Goal: Task Accomplishment & Management: Use online tool/utility

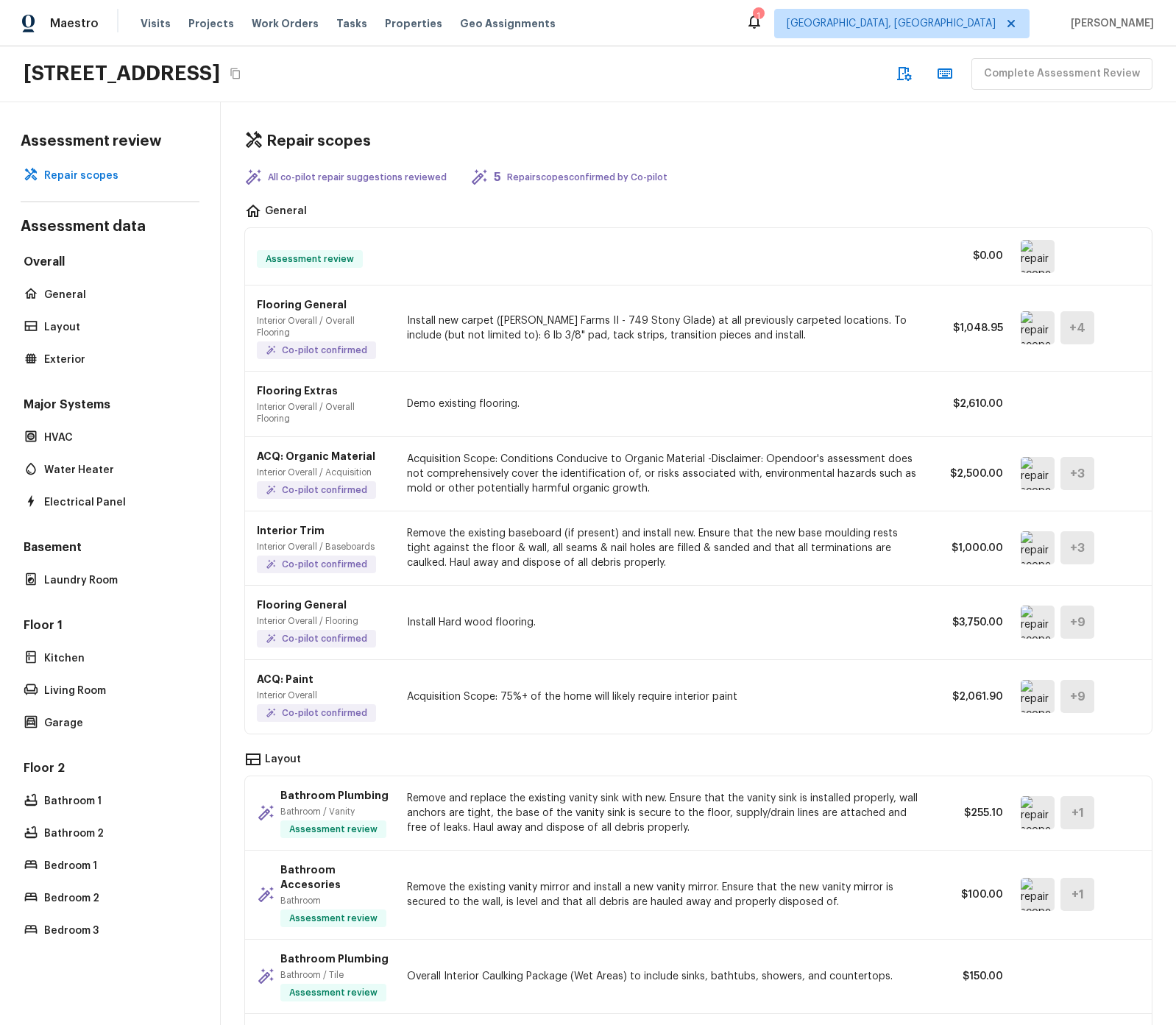
click at [556, 183] on div "5 Repair scopes confirmed by Co-pilot" at bounding box center [569, 177] width 197 height 17
click at [535, 178] on p "Repair scopes confirmed by Co-pilot" at bounding box center [588, 177] width 161 height 12
click at [780, 156] on div "Repair scopes All co-pilot repair suggestions reviewed 5 Repair scopes confirme…" at bounding box center [698, 564] width 955 height 923
click at [1034, 337] on img at bounding box center [1037, 328] width 34 height 33
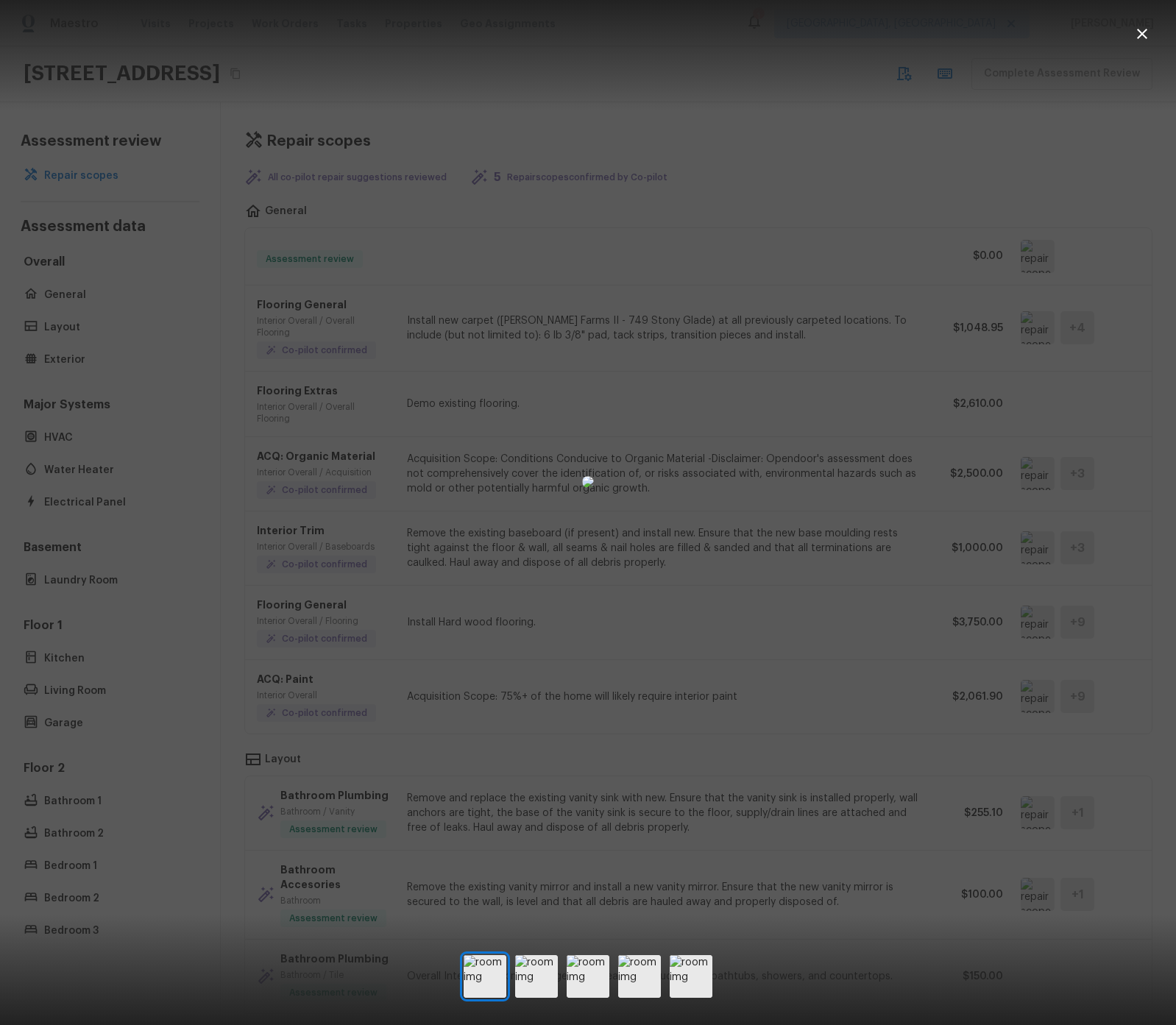
click at [545, 949] on div at bounding box center [588, 512] width 1176 height 1025
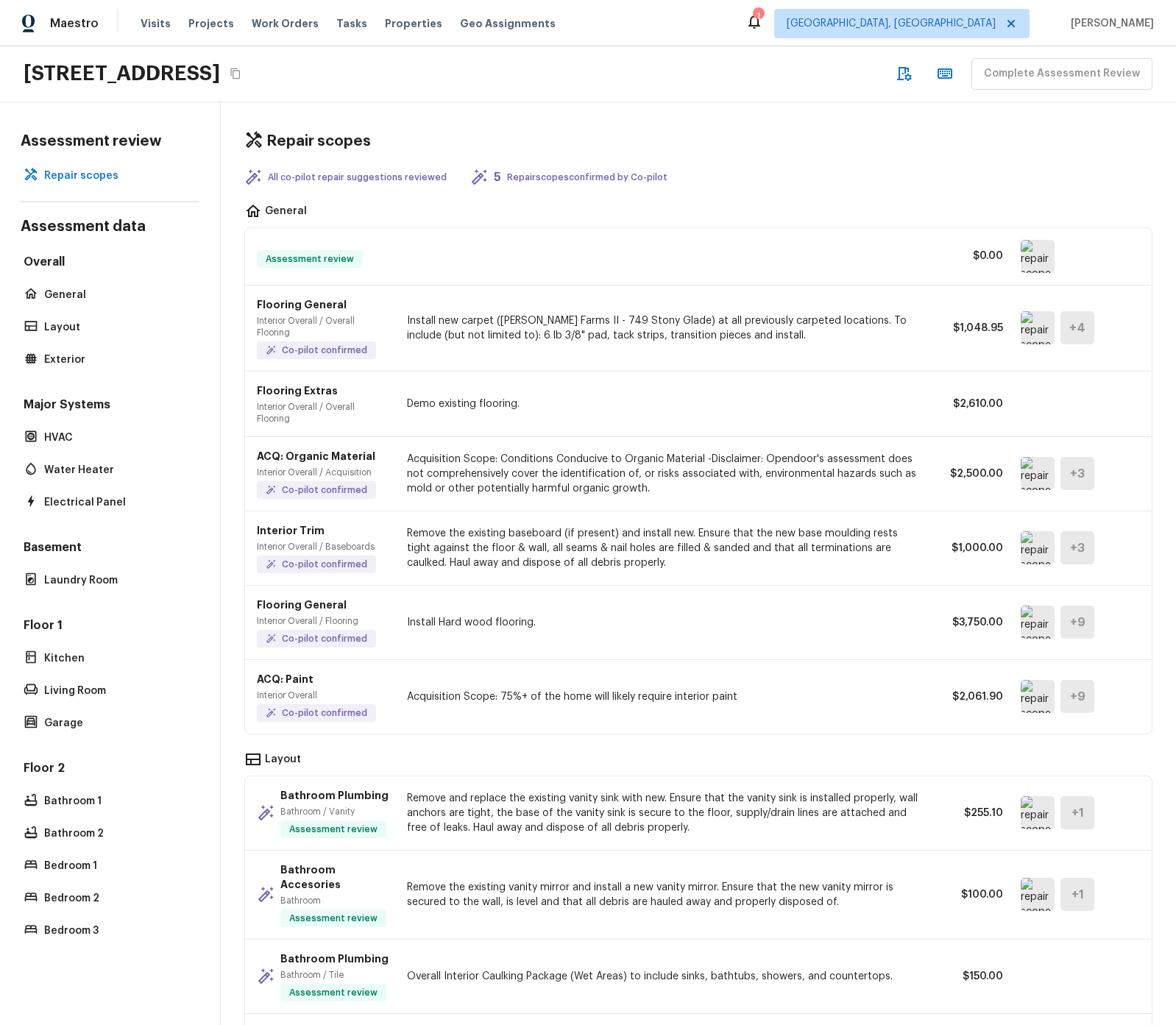
click at [545, 970] on p "Overall Interior Caulking Package (Wet Areas) to include sinks, bathtubs, showe…" at bounding box center [663, 977] width 512 height 15
click at [1041, 473] on img at bounding box center [1037, 474] width 34 height 33
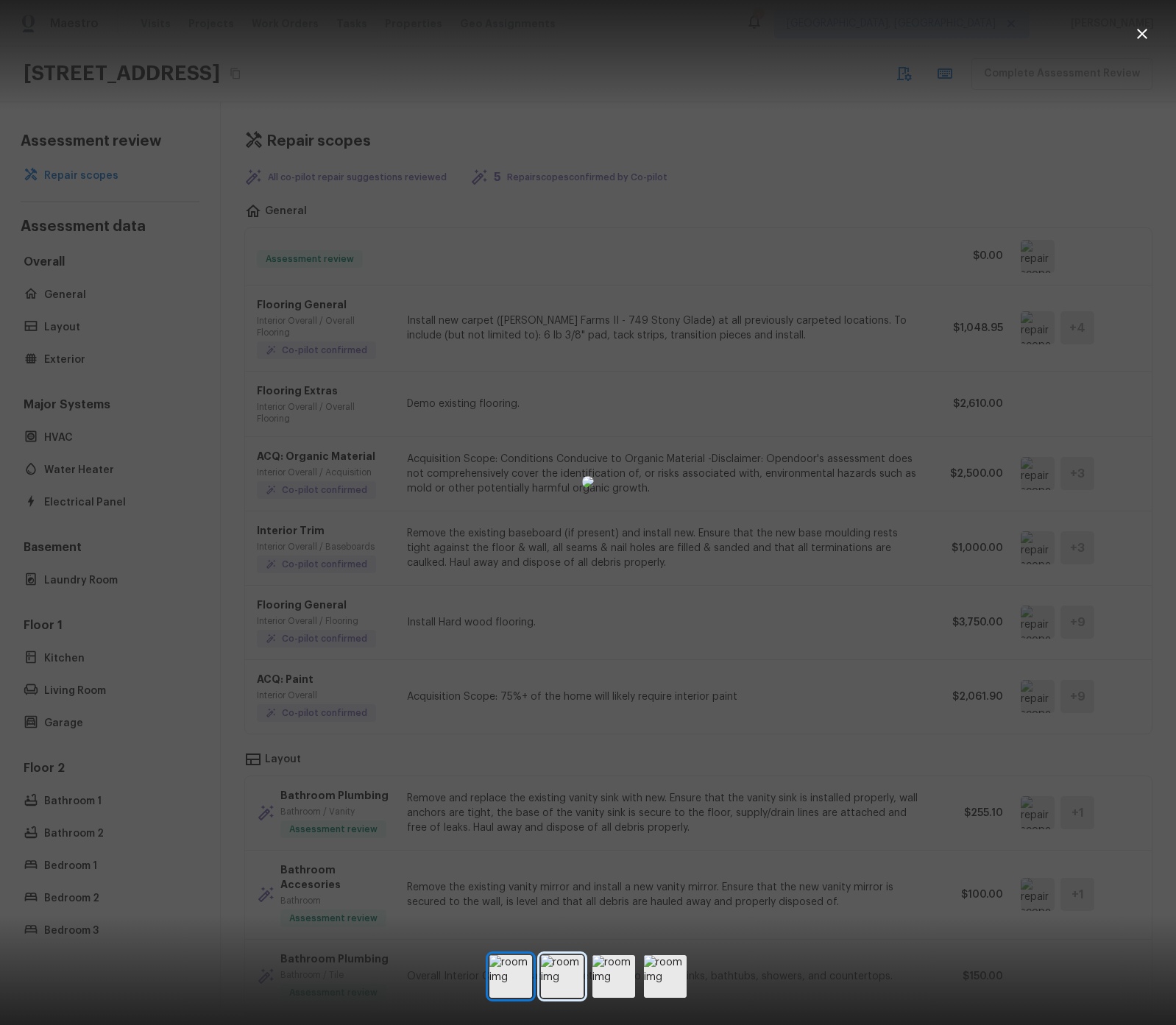
click at [578, 975] on img at bounding box center [562, 977] width 43 height 43
click at [603, 974] on img at bounding box center [614, 977] width 43 height 43
click at [664, 974] on img at bounding box center [665, 977] width 43 height 43
click at [1154, 676] on div at bounding box center [588, 481] width 1176 height 917
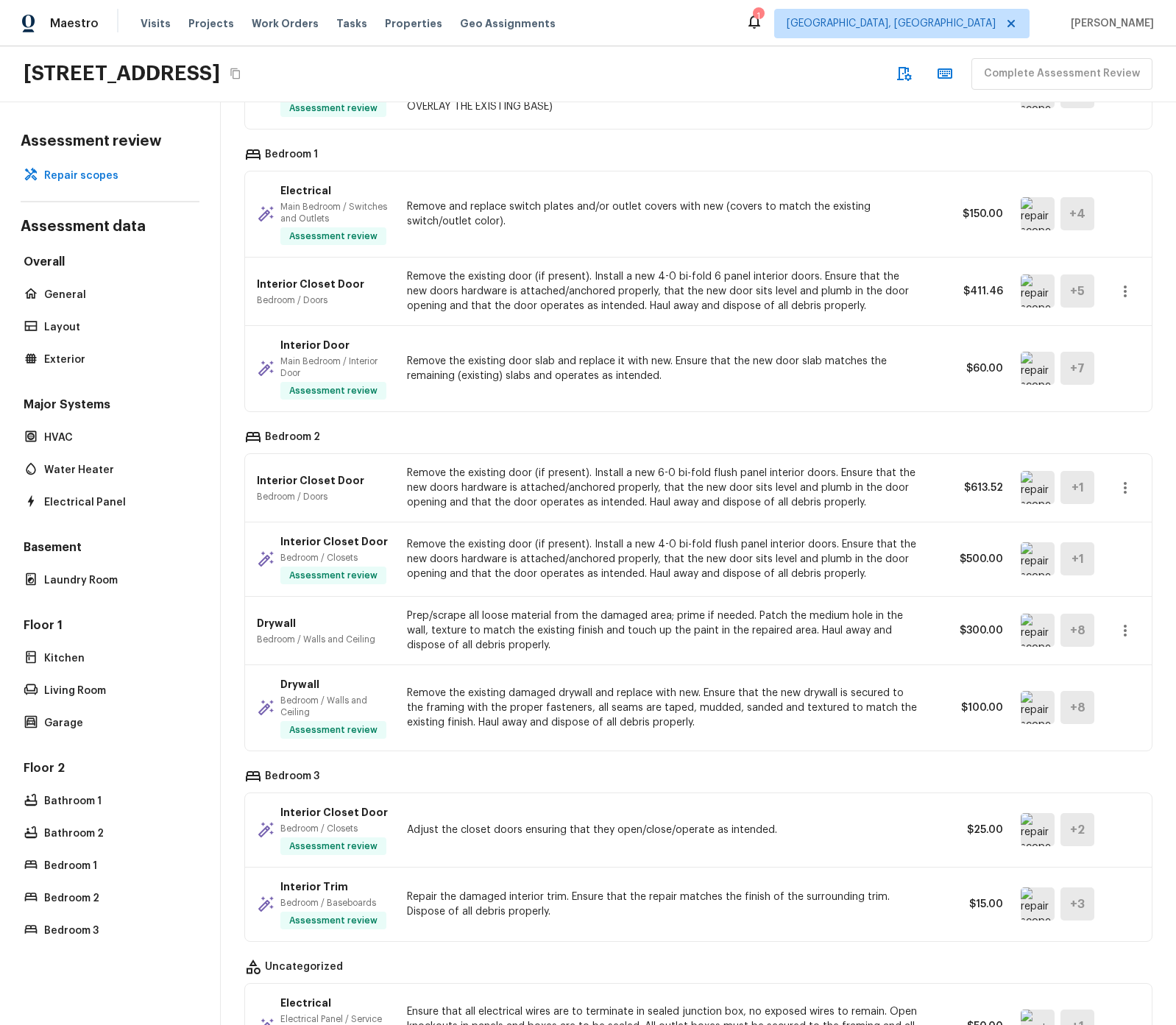
scroll to position [5325, 0]
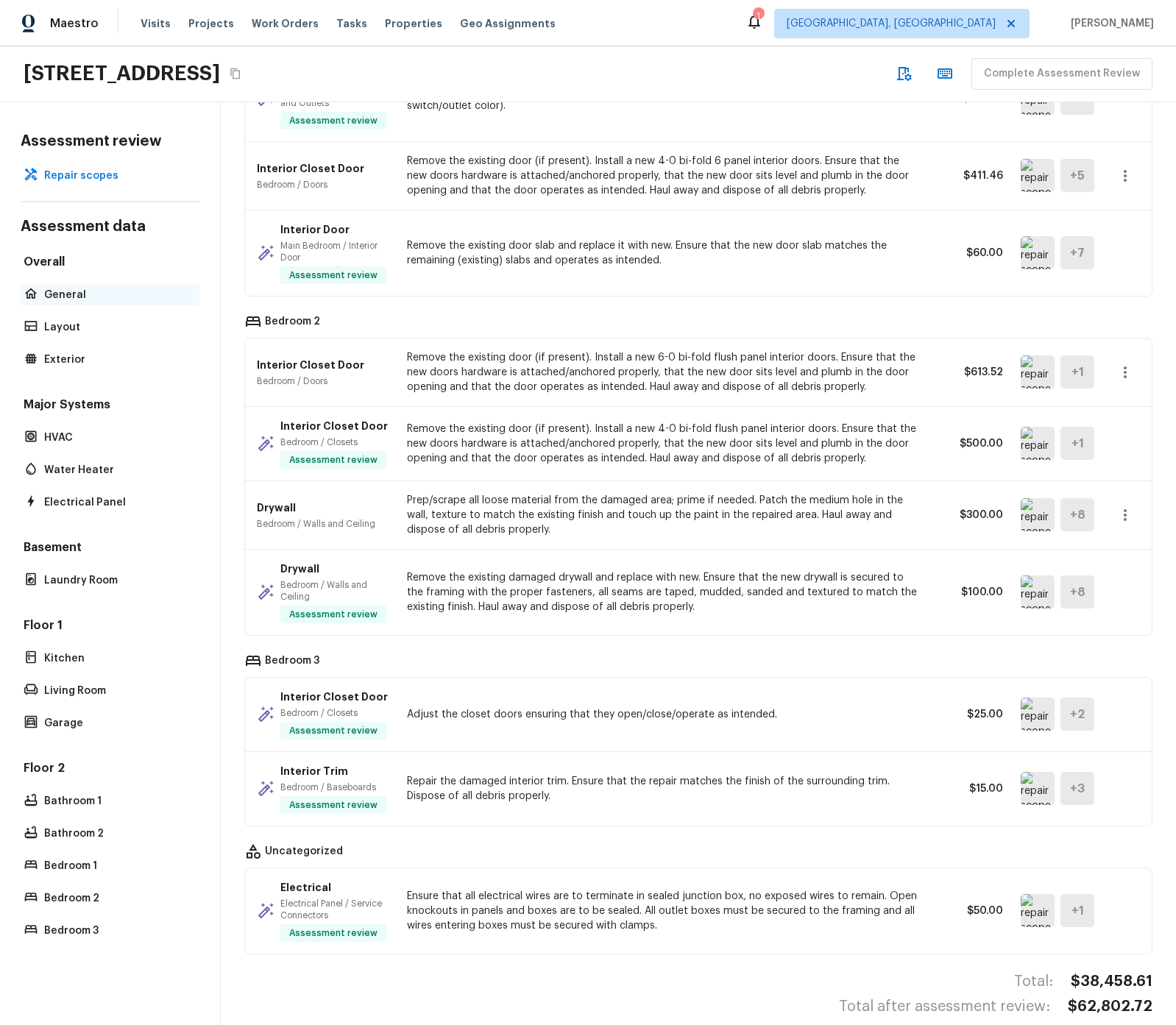
click at [134, 288] on p "General" at bounding box center [117, 296] width 146 height 15
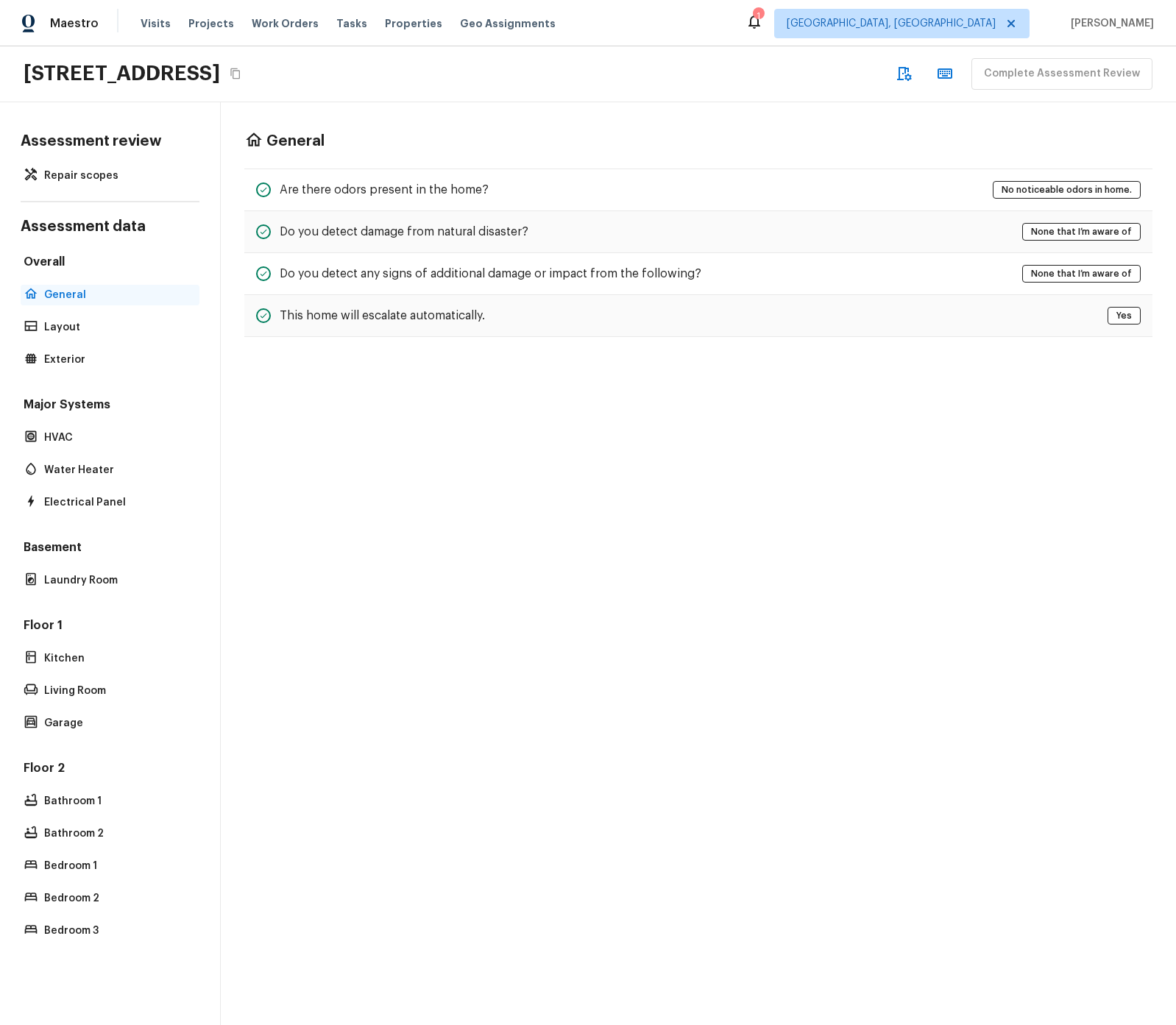
scroll to position [0, 0]
click at [113, 322] on p "Layout" at bounding box center [117, 328] width 146 height 15
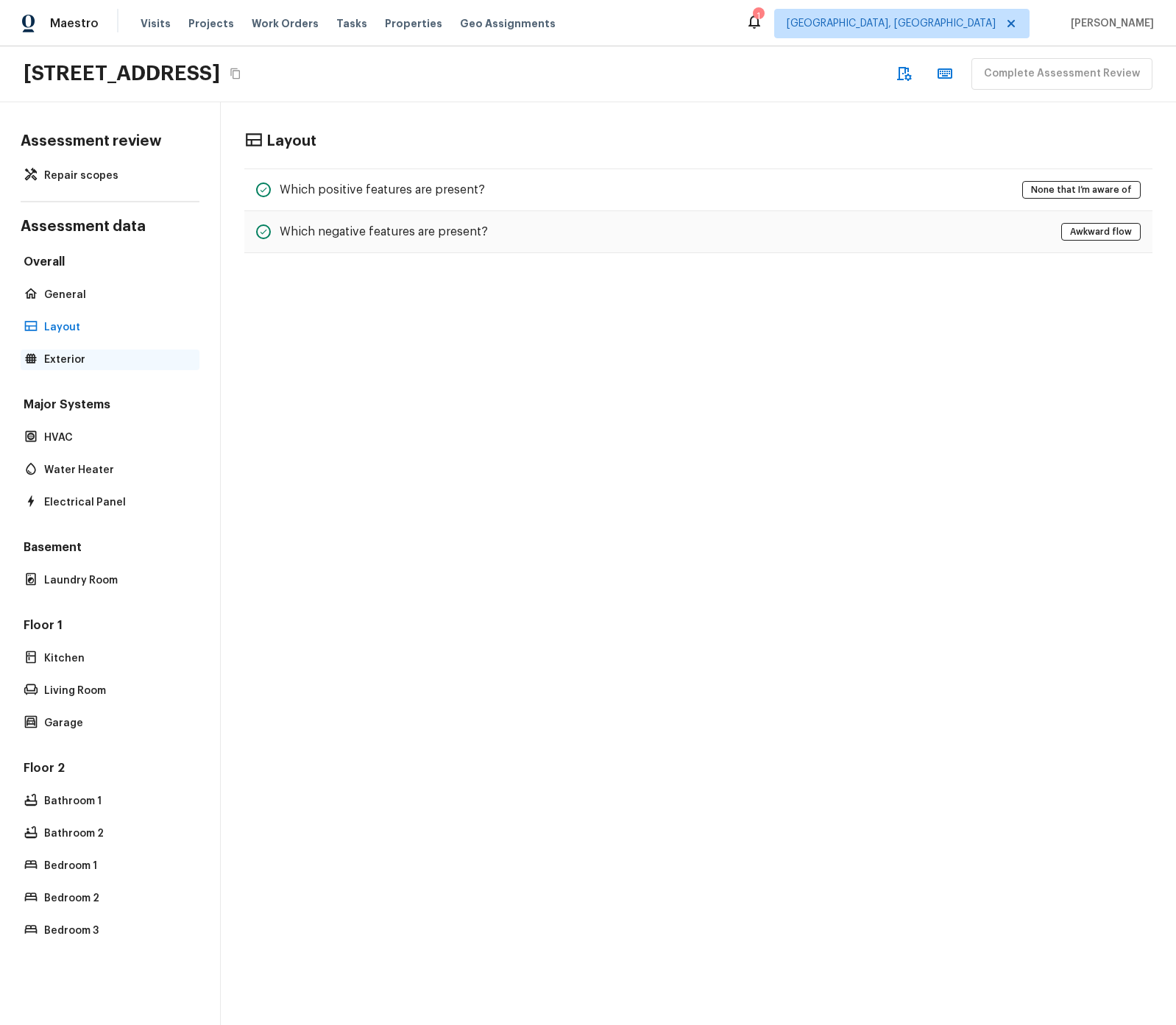
click at [114, 351] on div "Exterior" at bounding box center [110, 359] width 179 height 21
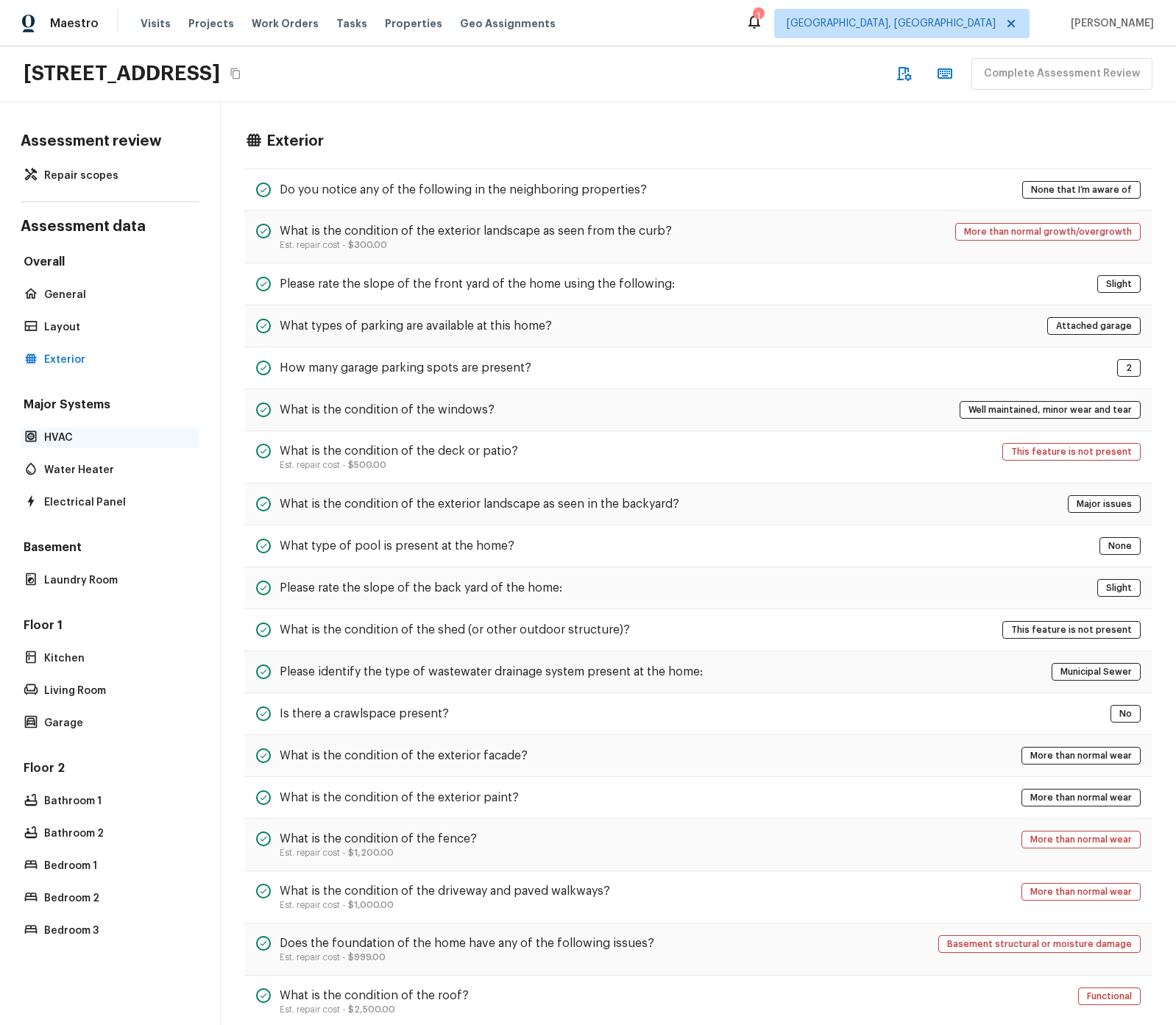
click at [78, 431] on p "HVAC" at bounding box center [117, 438] width 146 height 15
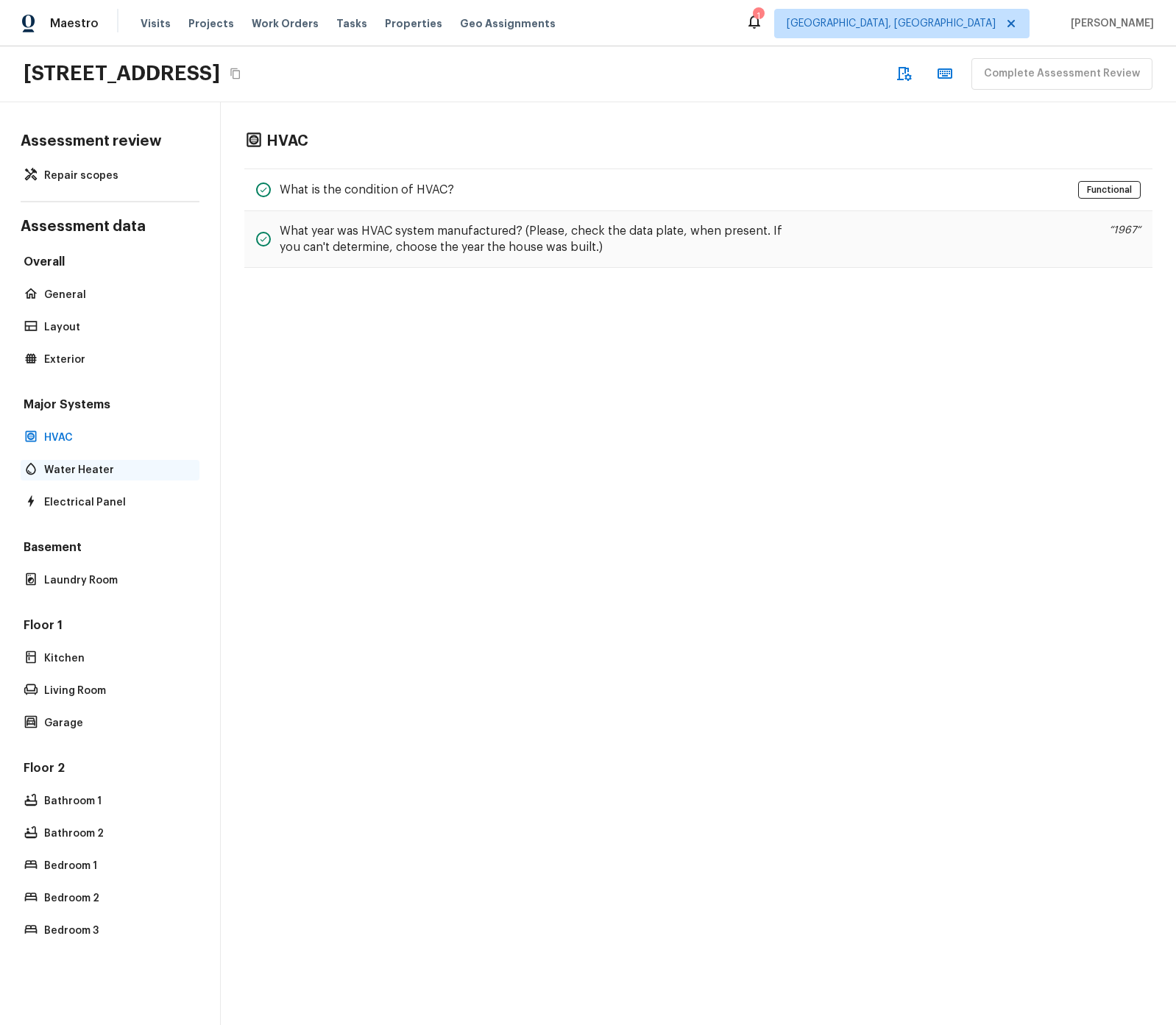
click at [96, 479] on div "Water Heater" at bounding box center [110, 470] width 179 height 21
click at [94, 508] on p "Electrical Panel" at bounding box center [117, 503] width 146 height 15
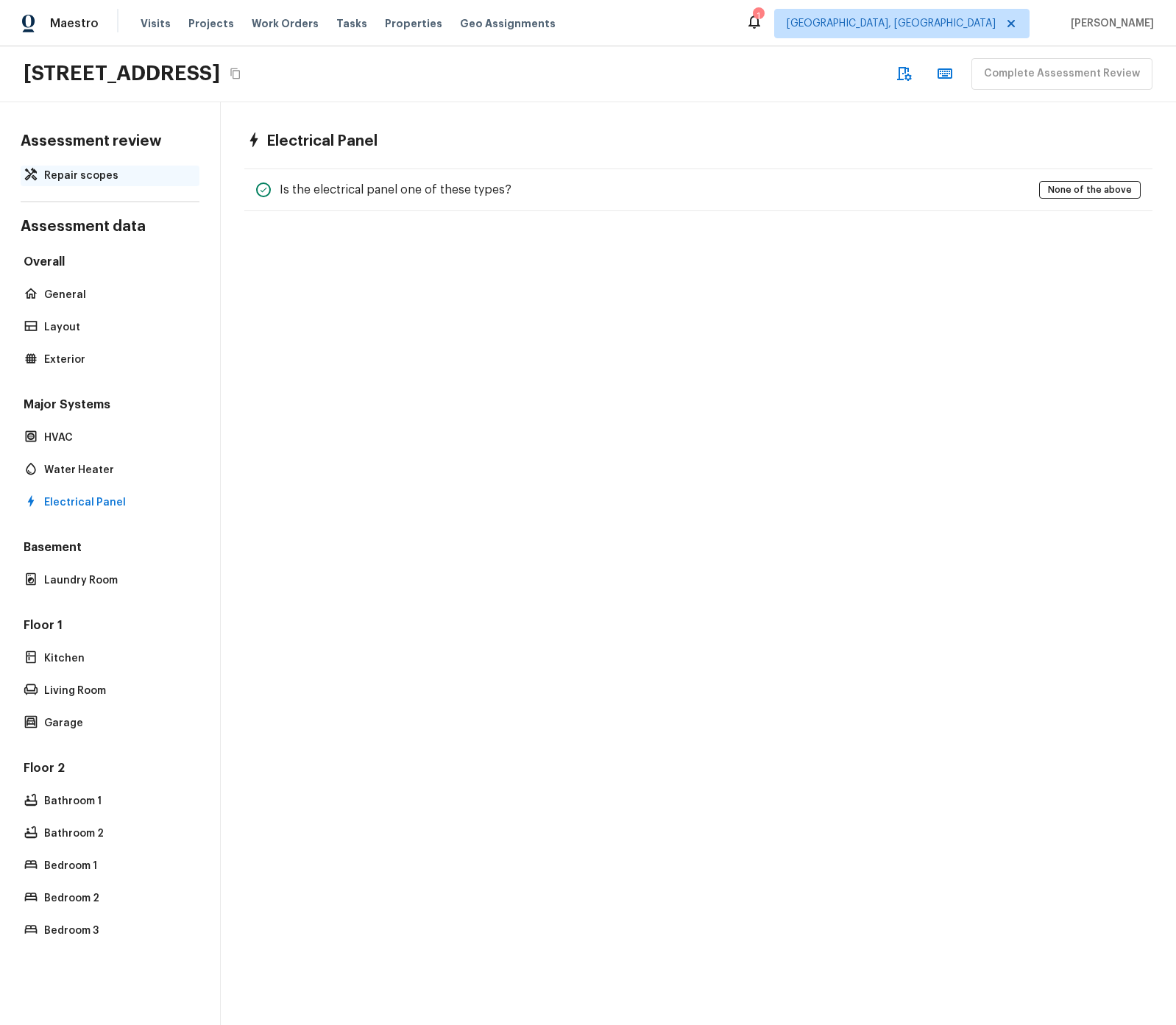
click at [98, 176] on p "Repair scopes" at bounding box center [117, 176] width 146 height 15
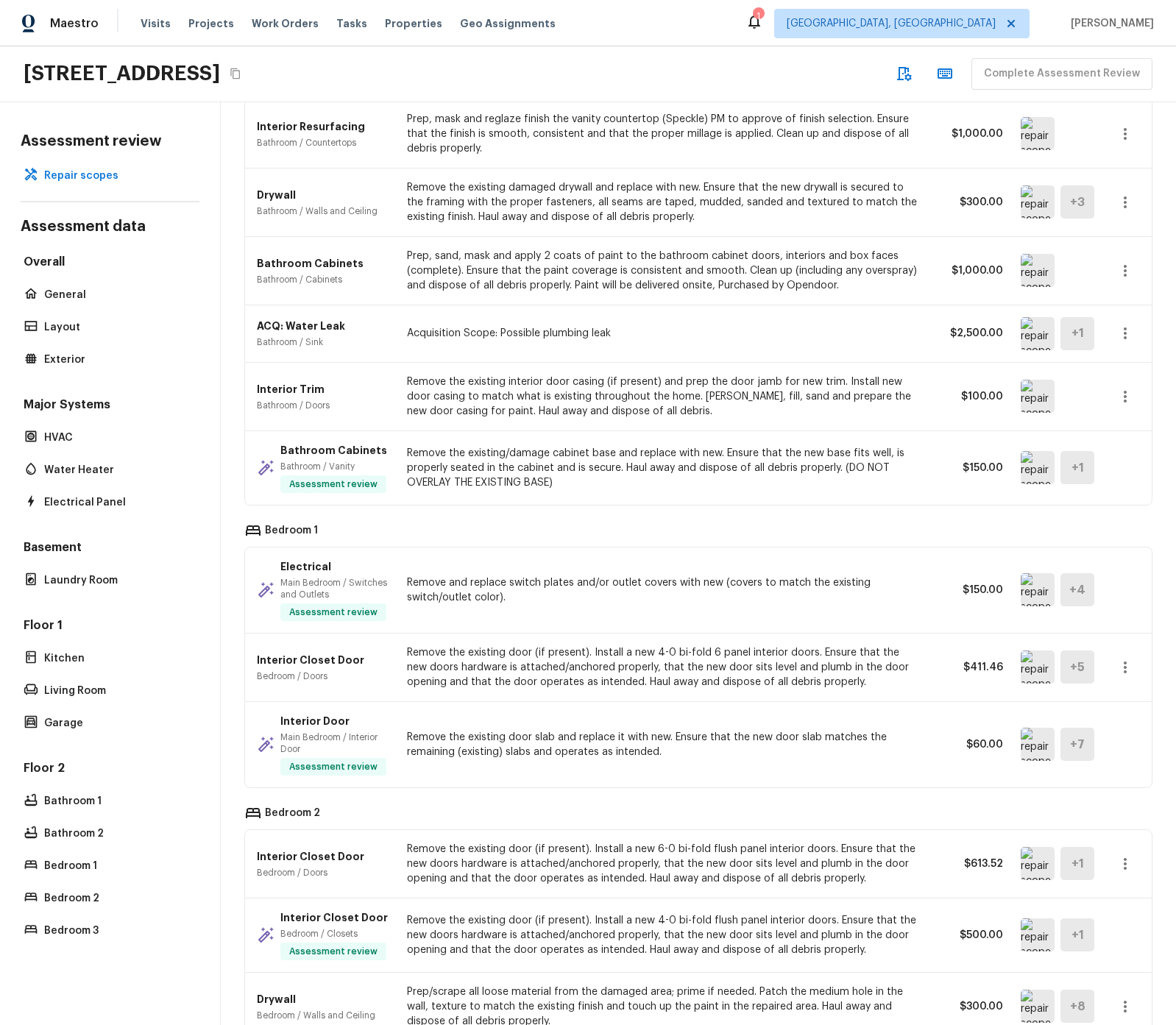
scroll to position [5325, 0]
